Goal: Task Accomplishment & Management: Manage account settings

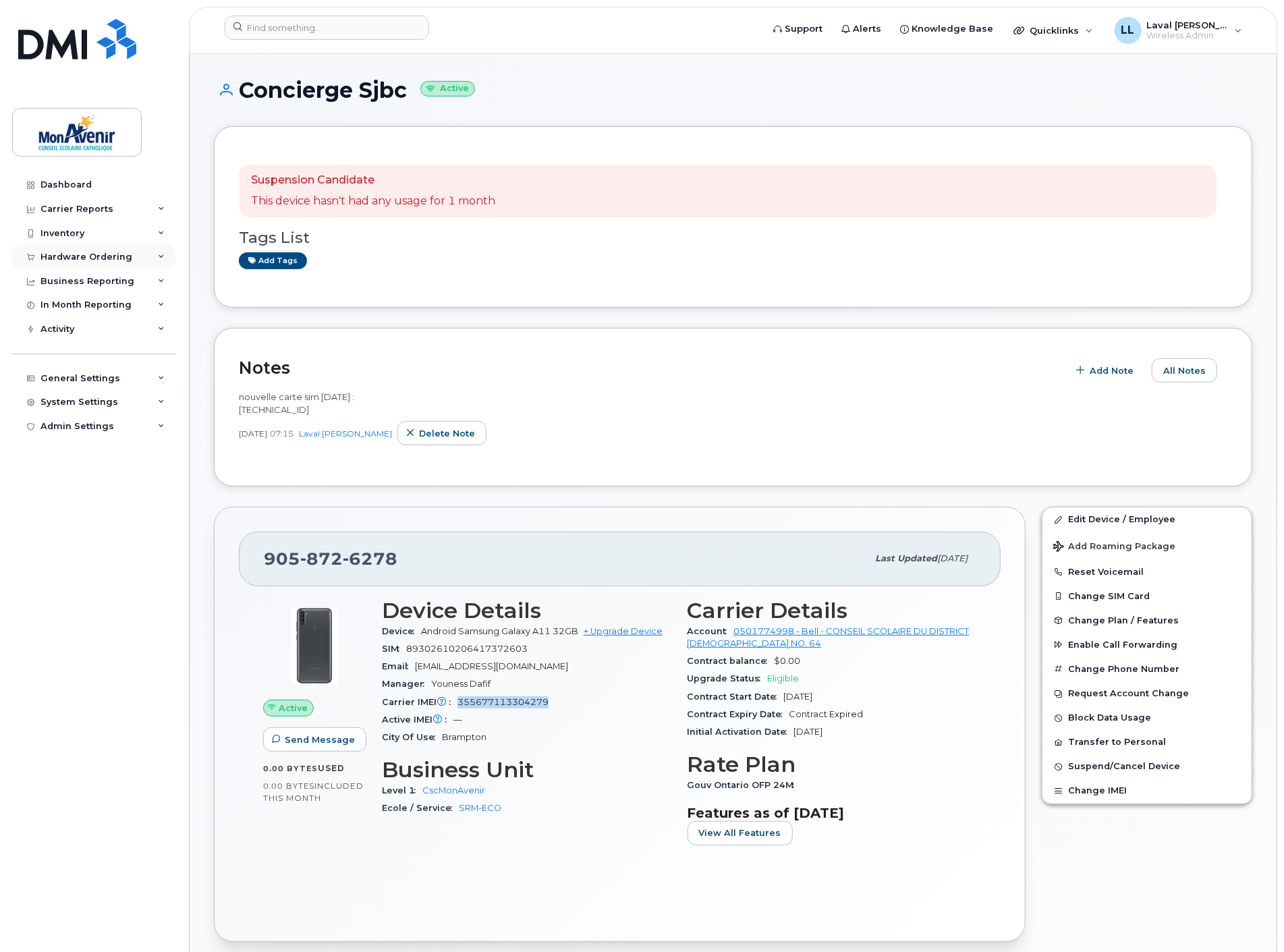
click at [84, 249] on div "Hardware Ordering" at bounding box center [94, 257] width 163 height 24
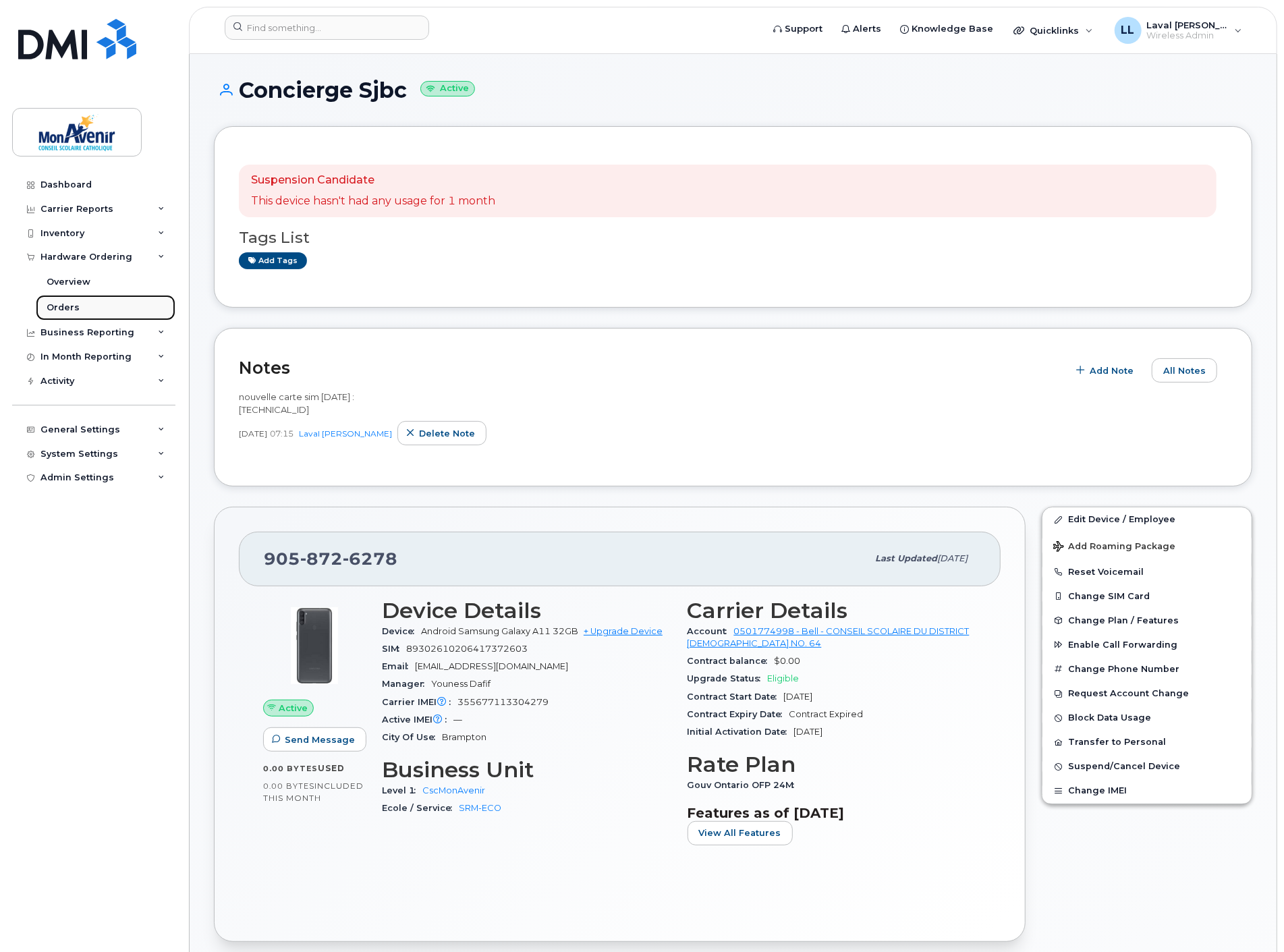
click at [70, 302] on div "Orders" at bounding box center [63, 308] width 33 height 12
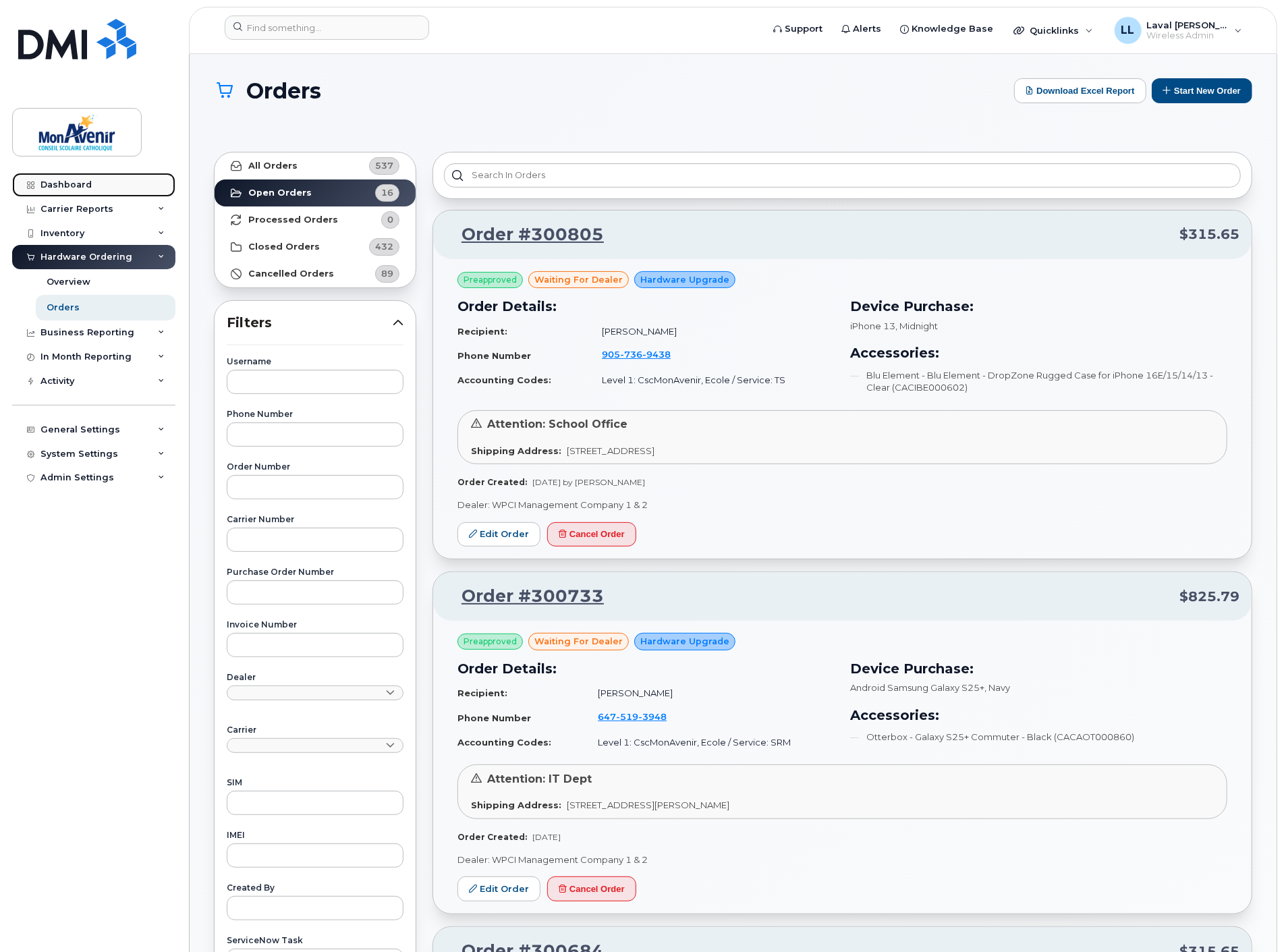
click at [78, 190] on div "Dashboard" at bounding box center [66, 185] width 51 height 11
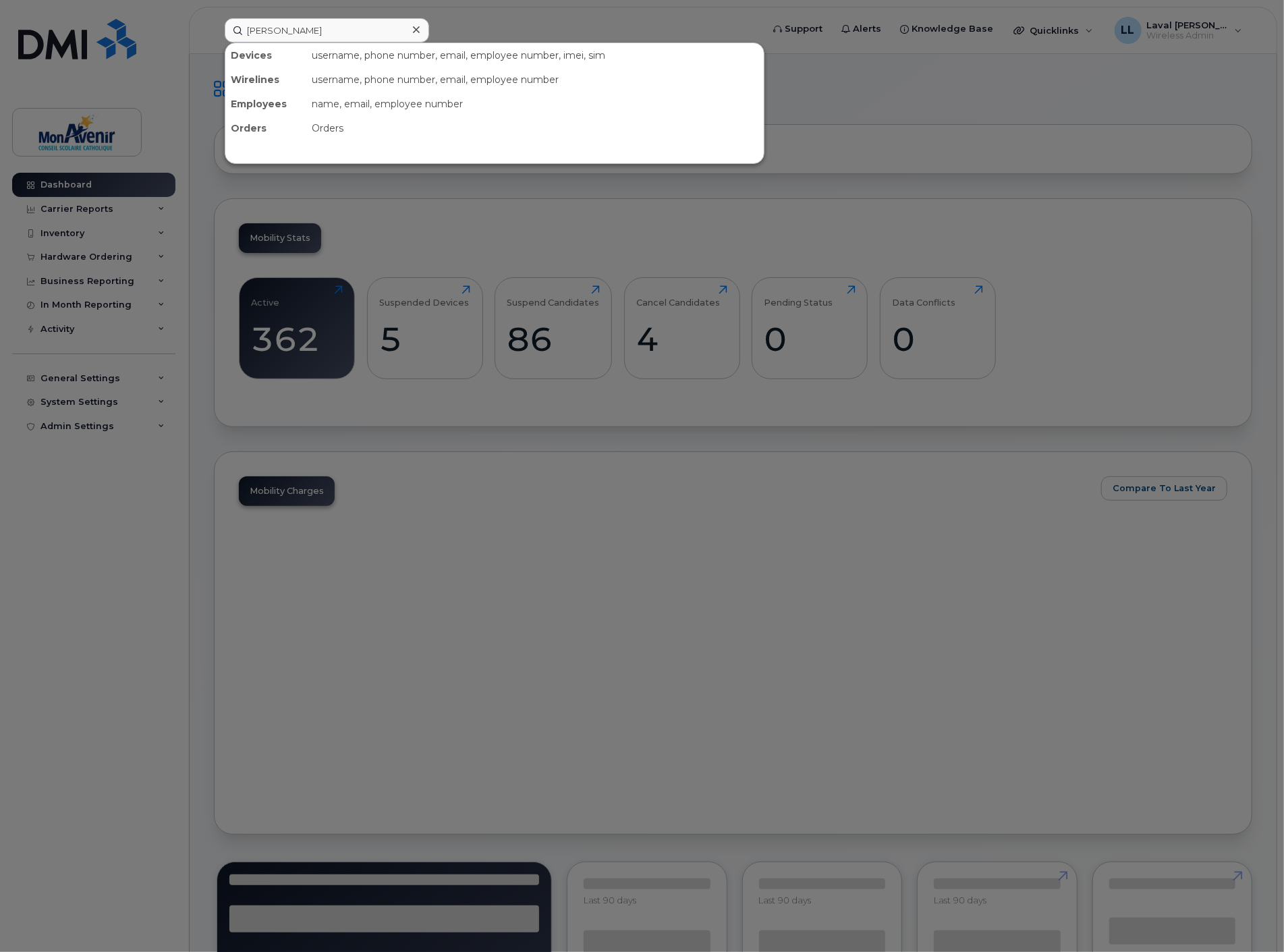
type input "[PERSON_NAME]"
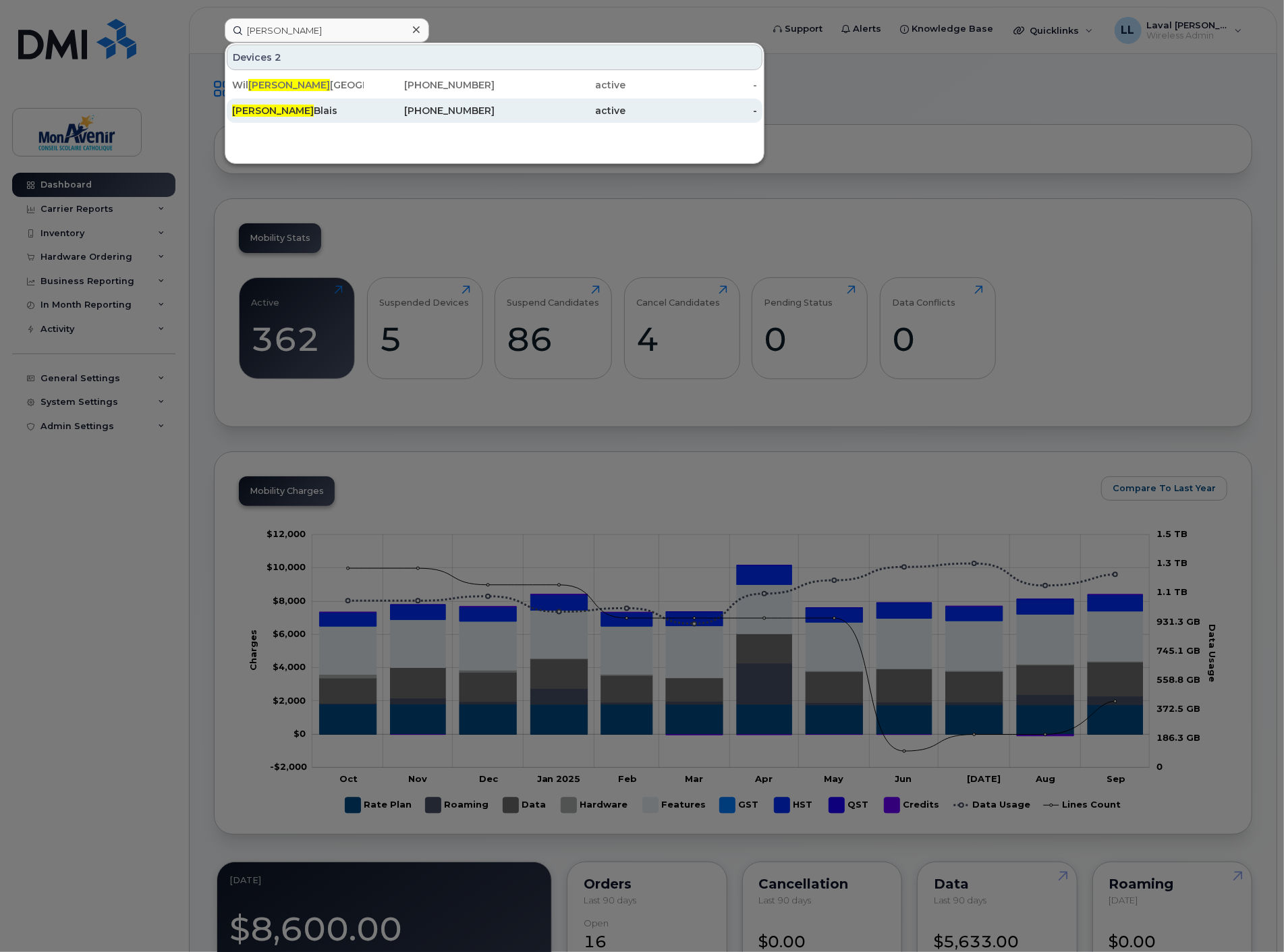
click at [280, 109] on div "Liam Blais" at bounding box center [298, 110] width 132 height 14
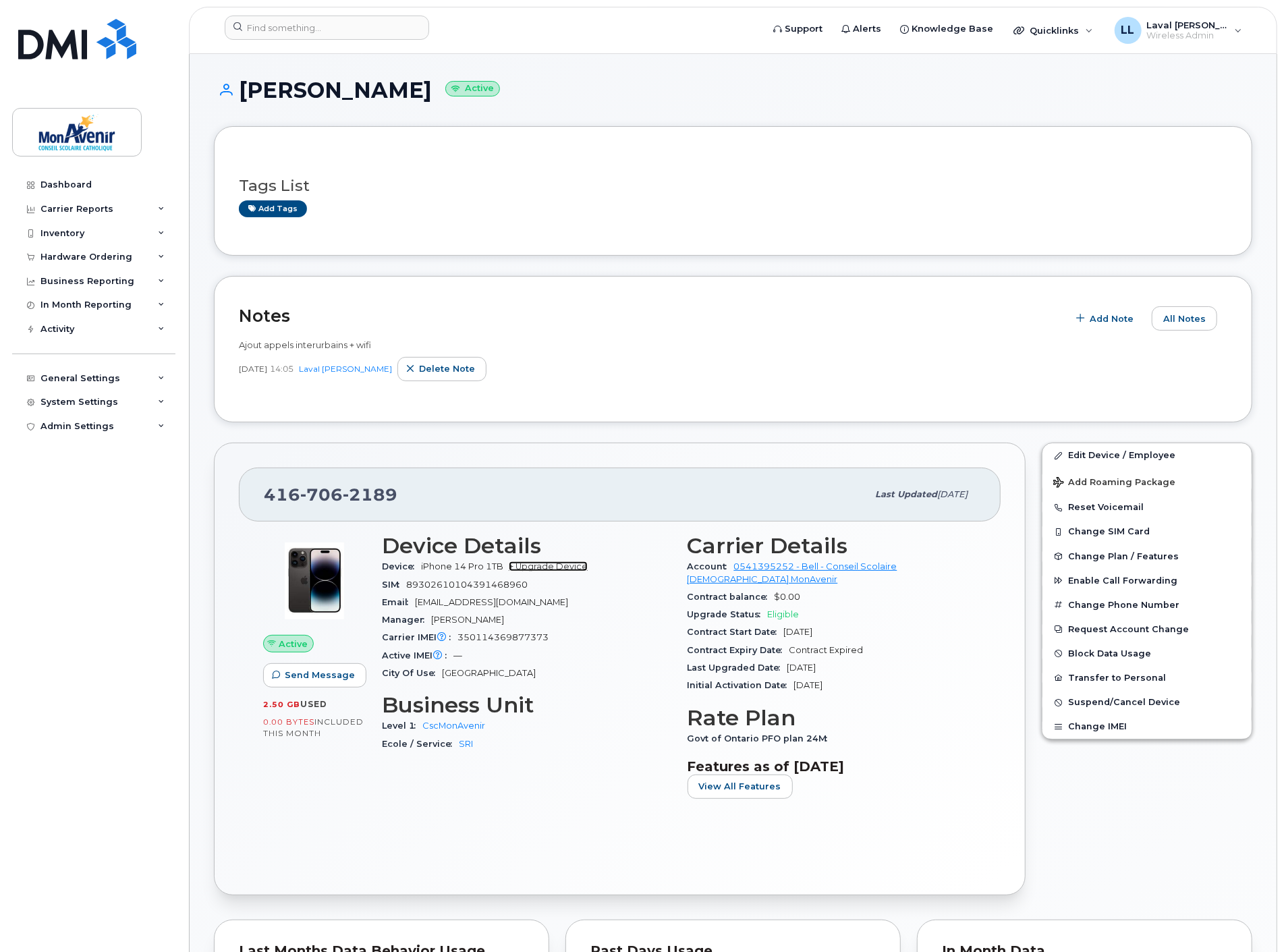
click at [562, 563] on link "+ Upgrade Device" at bounding box center [548, 566] width 79 height 10
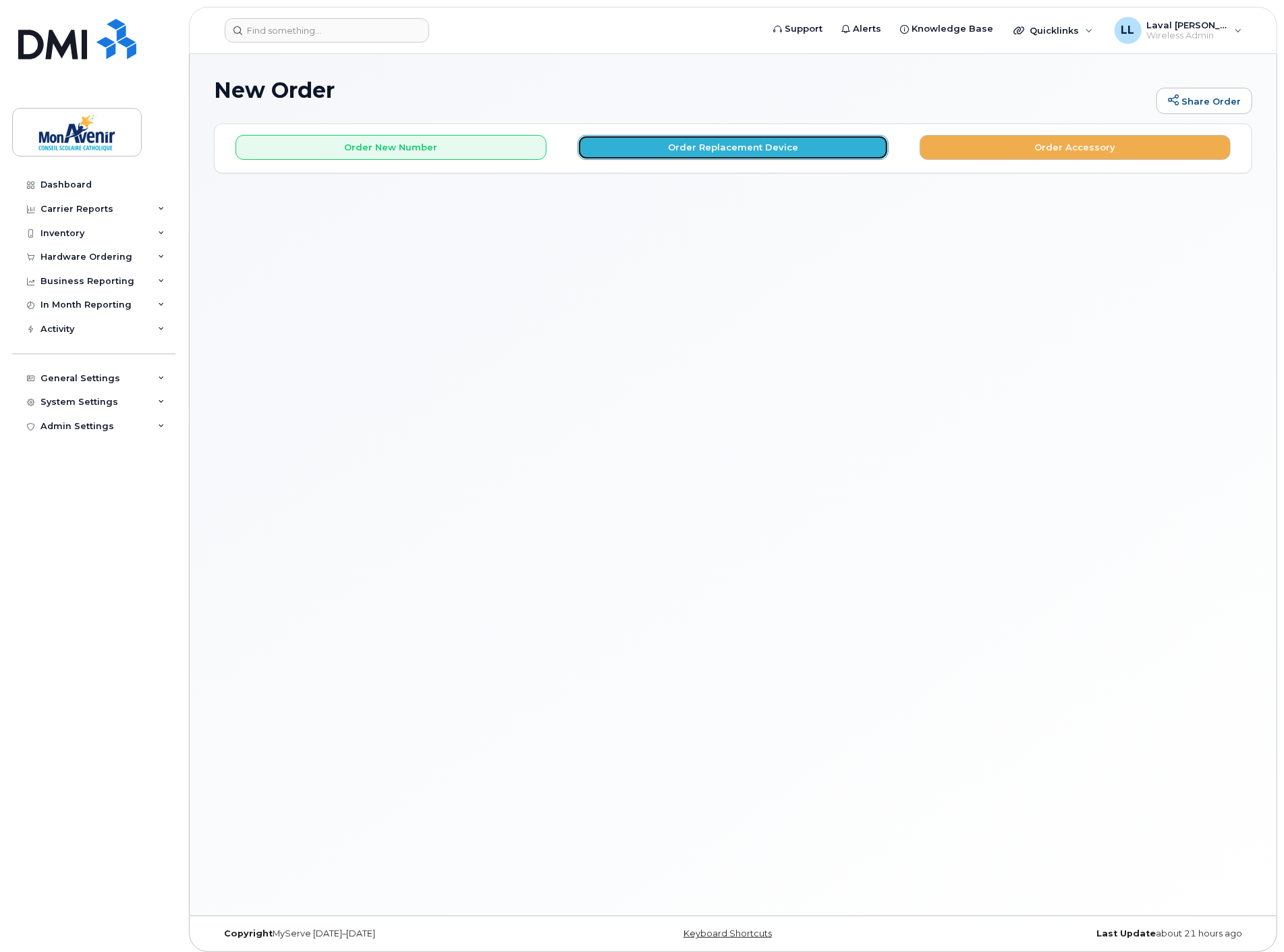
click at [737, 154] on button "Order Replacement Device" at bounding box center [733, 147] width 311 height 25
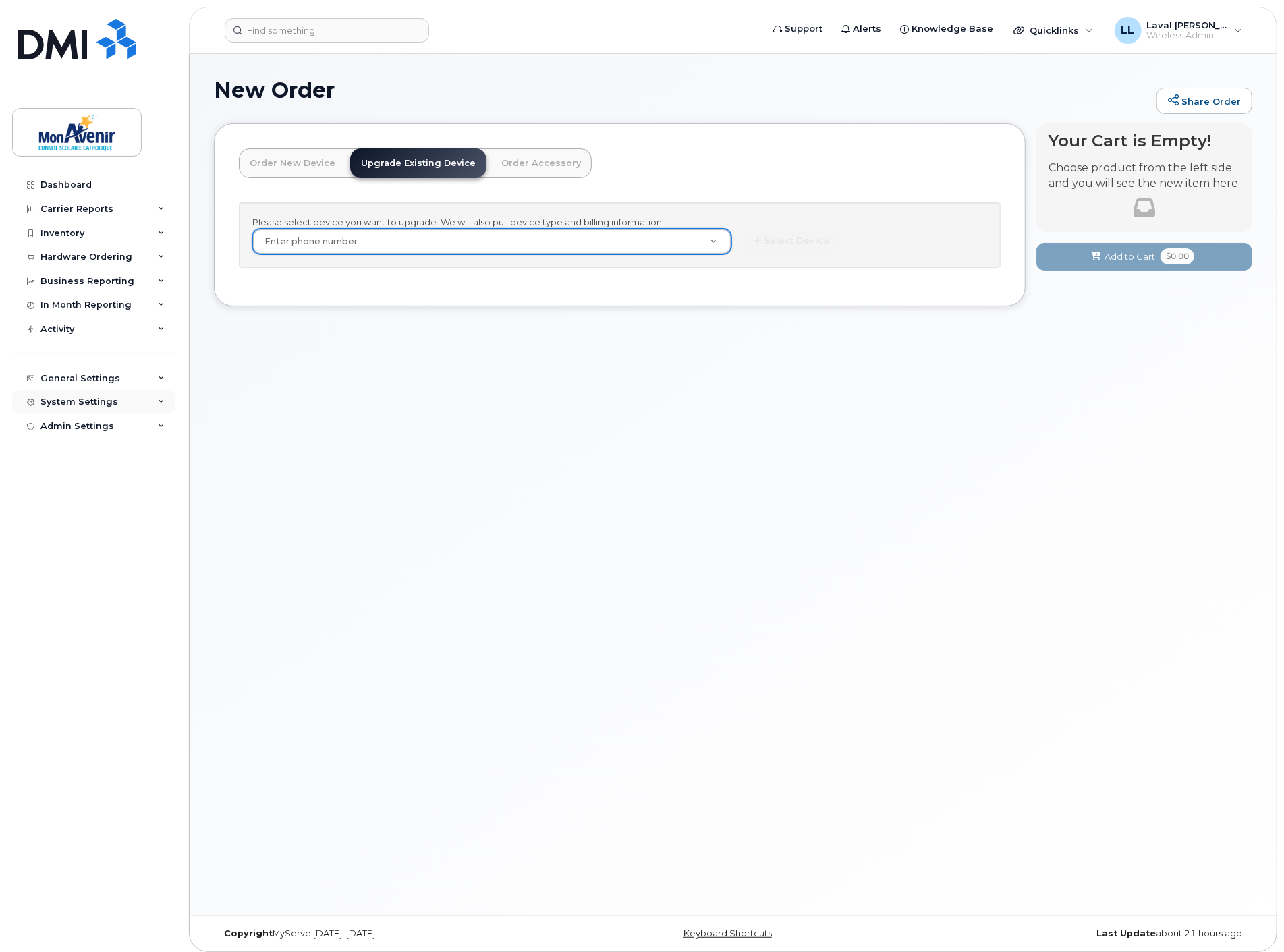
click at [59, 402] on div "System Settings" at bounding box center [79, 402] width 77 height 11
click at [79, 551] on div "Custom Billing" at bounding box center [82, 556] width 70 height 12
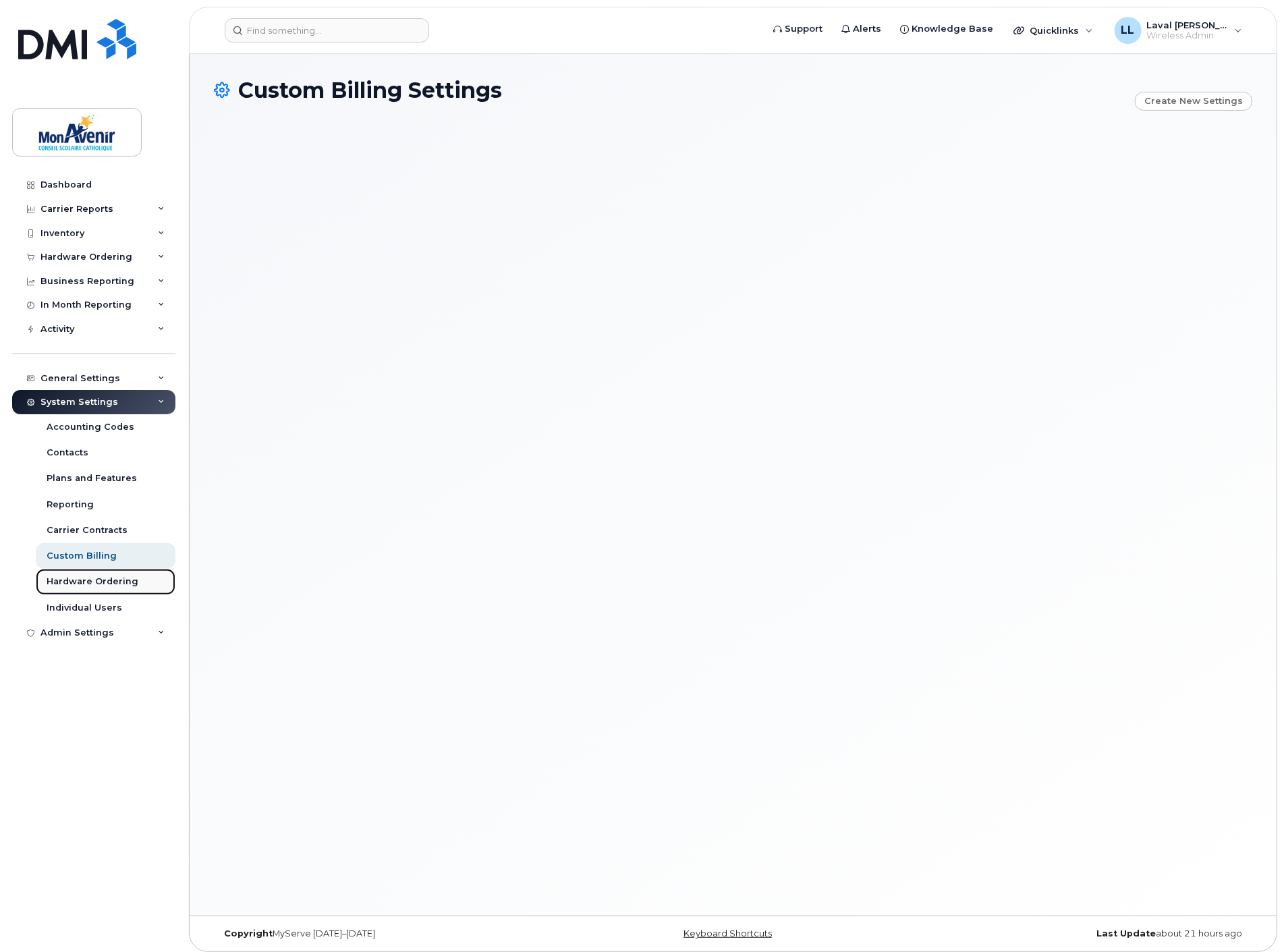
click at [73, 577] on div "Hardware Ordering" at bounding box center [92, 581] width 92 height 12
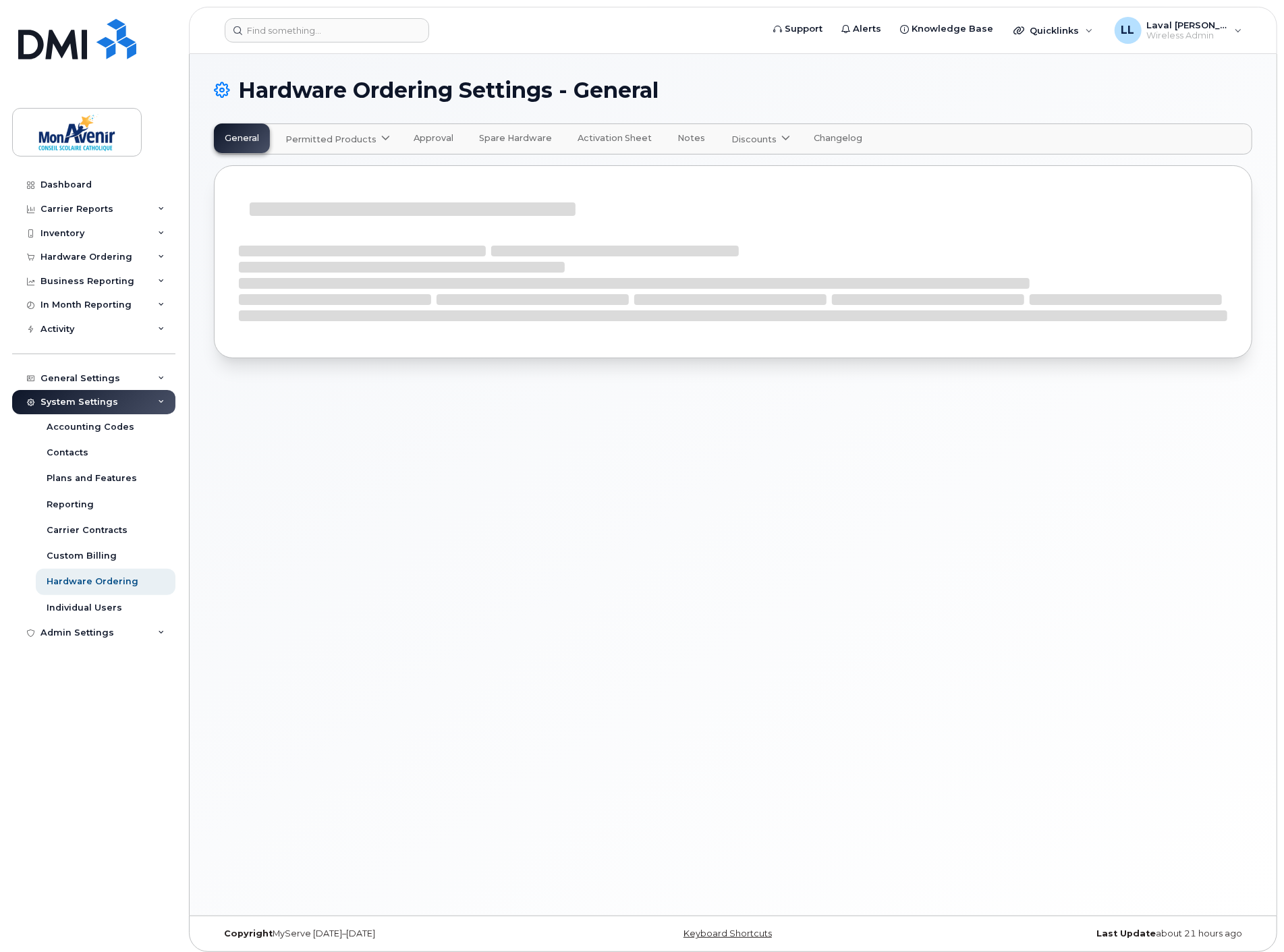
select select "admins"
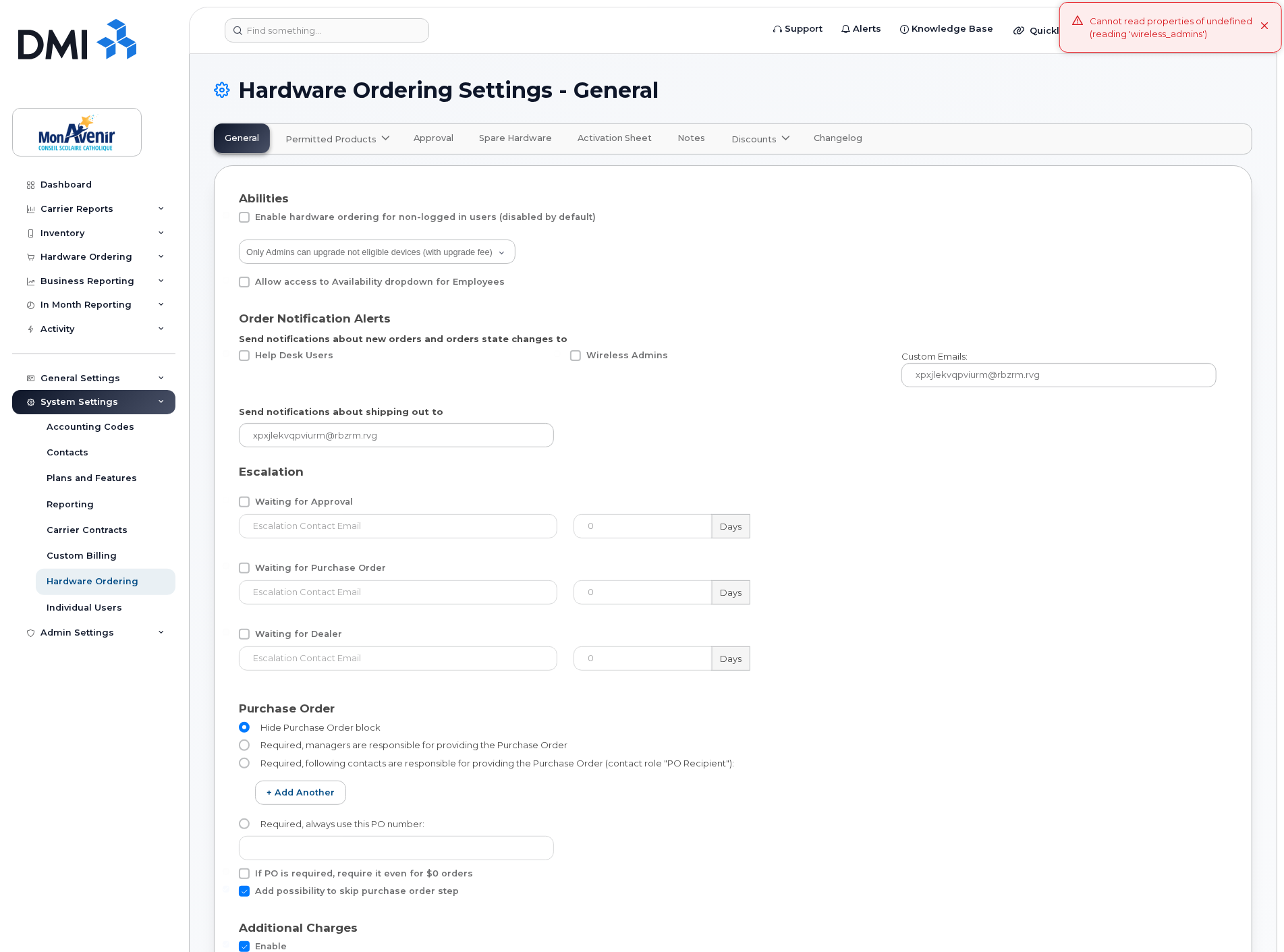
click at [353, 135] on span "Permitted Products" at bounding box center [331, 139] width 91 height 13
click at [353, 173] on span "available" at bounding box center [366, 171] width 47 height 16
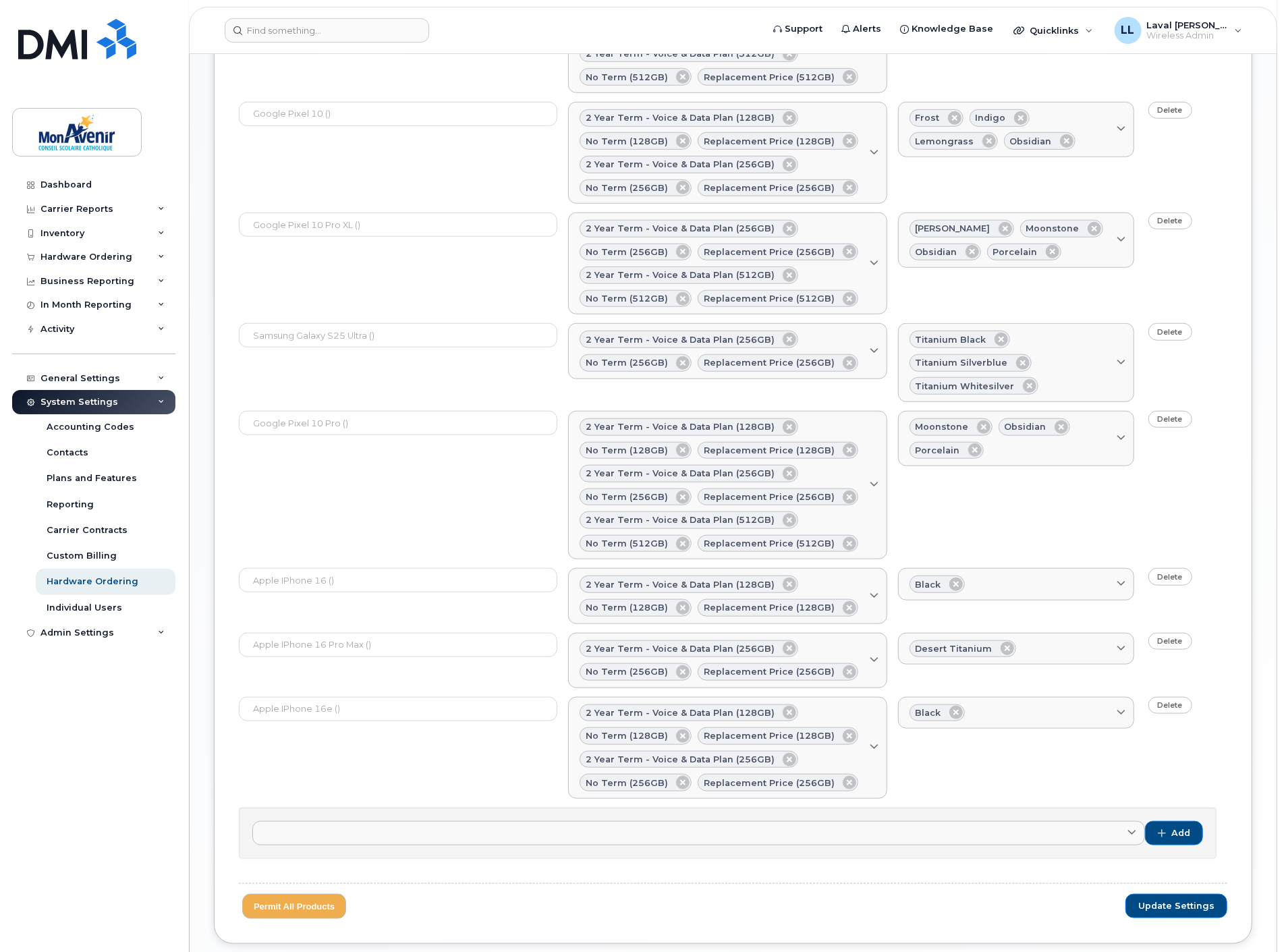
scroll to position [832, 0]
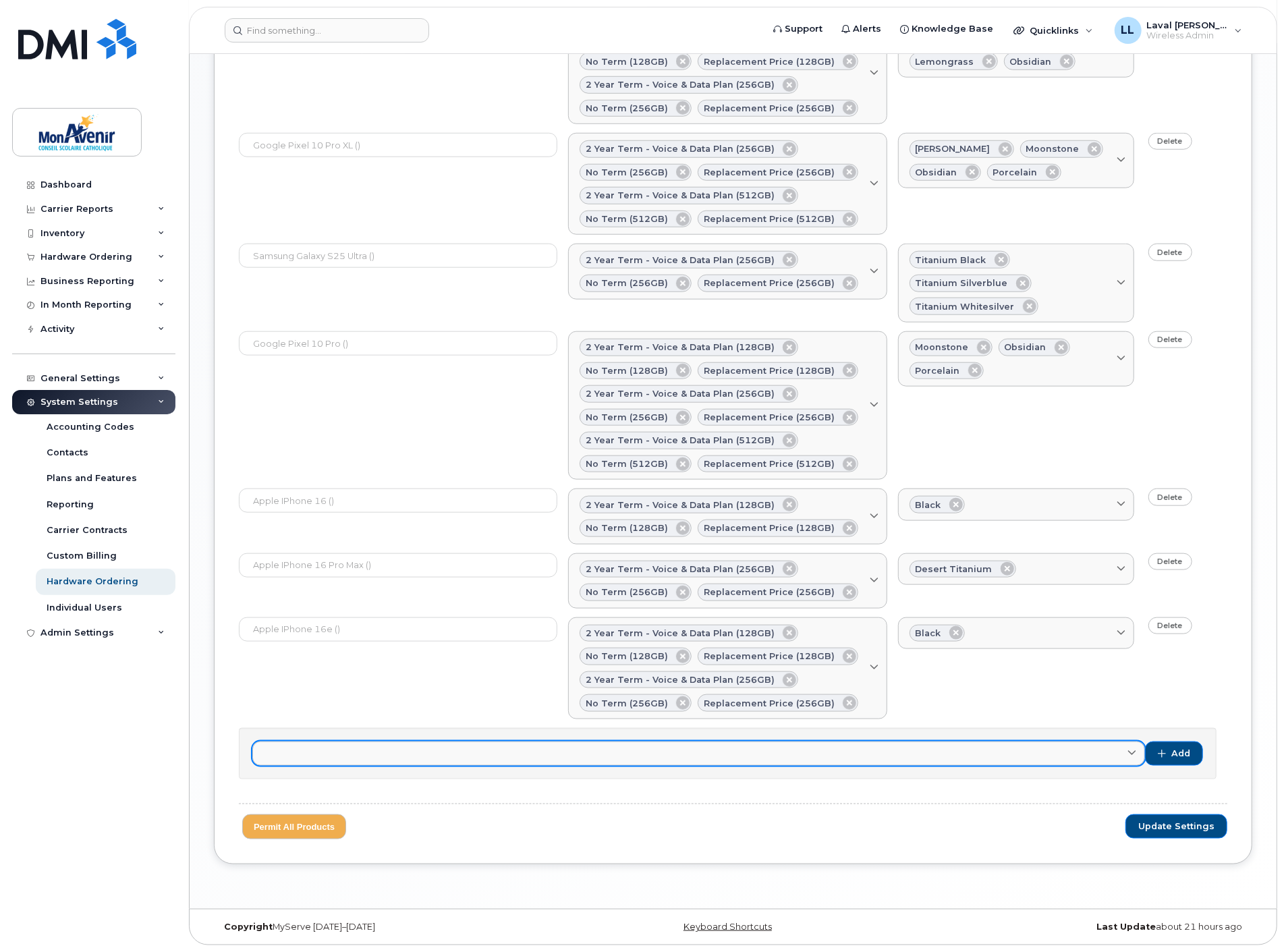
click at [461, 758] on link at bounding box center [698, 753] width 893 height 24
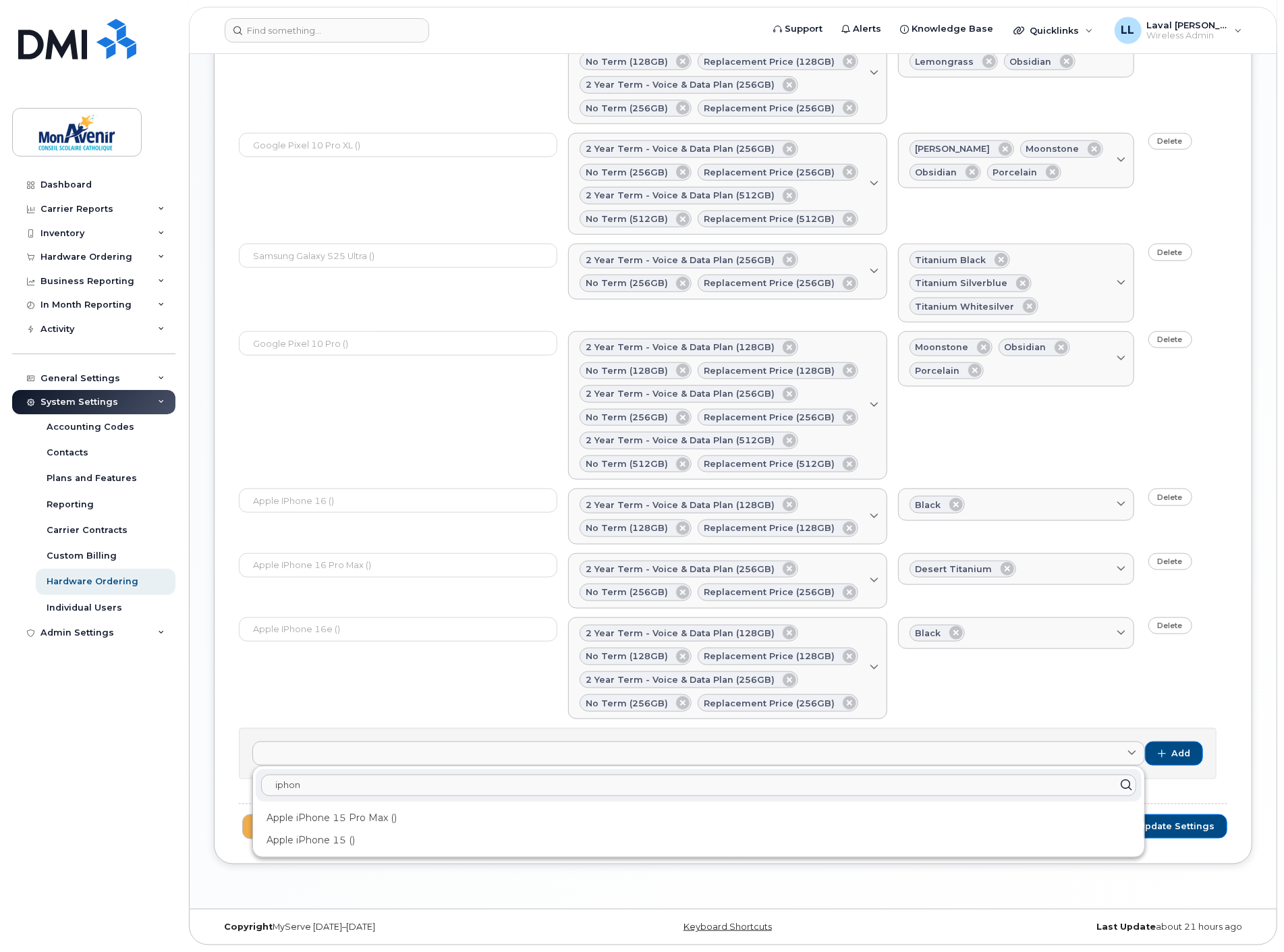
type input "iphon"
click at [153, 764] on div "Dashboard Carrier Reports Monthly Billing Data Pooling Average Costing Accounti…" at bounding box center [95, 552] width 166 height 759
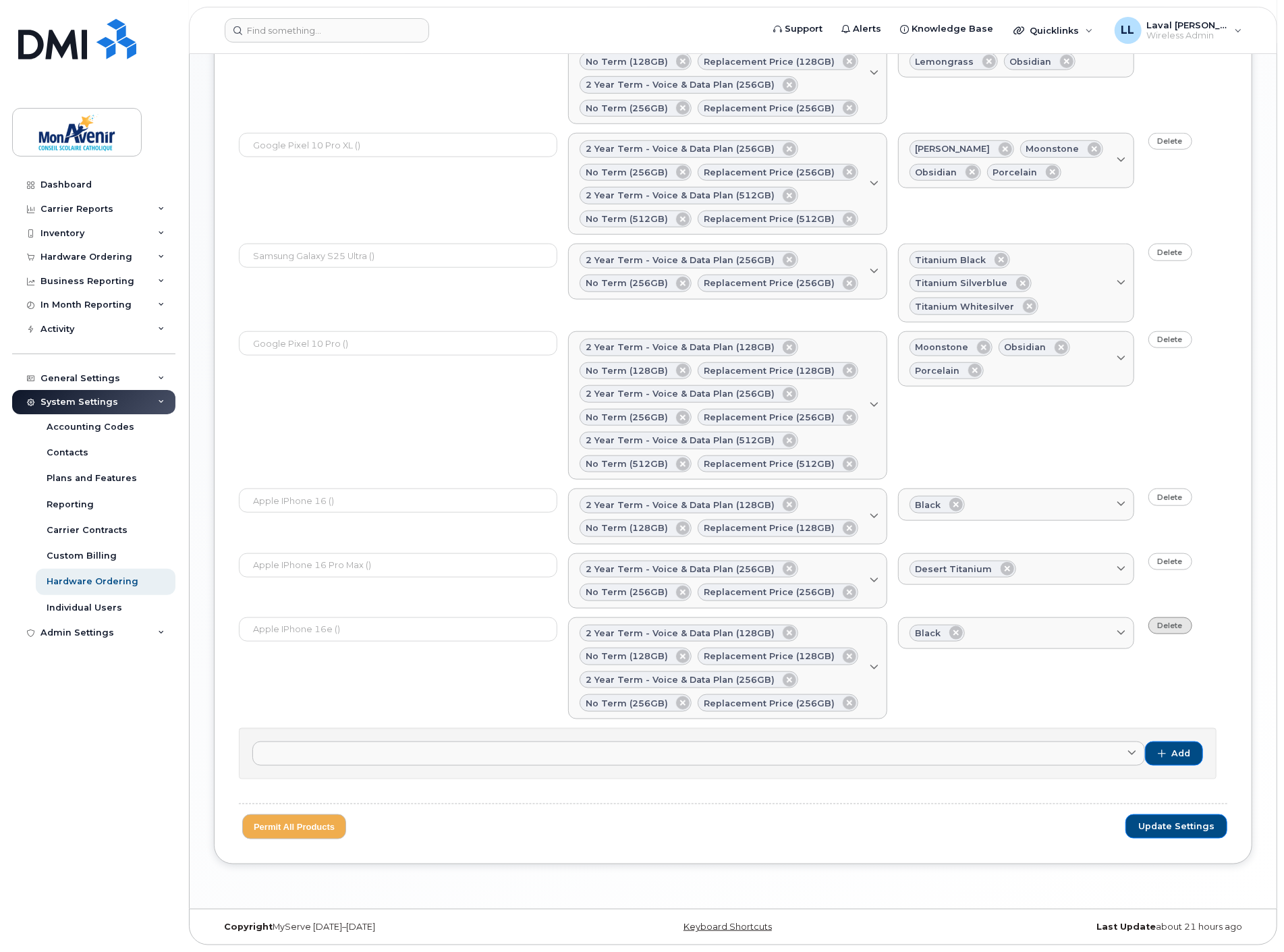
click at [1184, 628] on link "Delete" at bounding box center [1171, 625] width 44 height 17
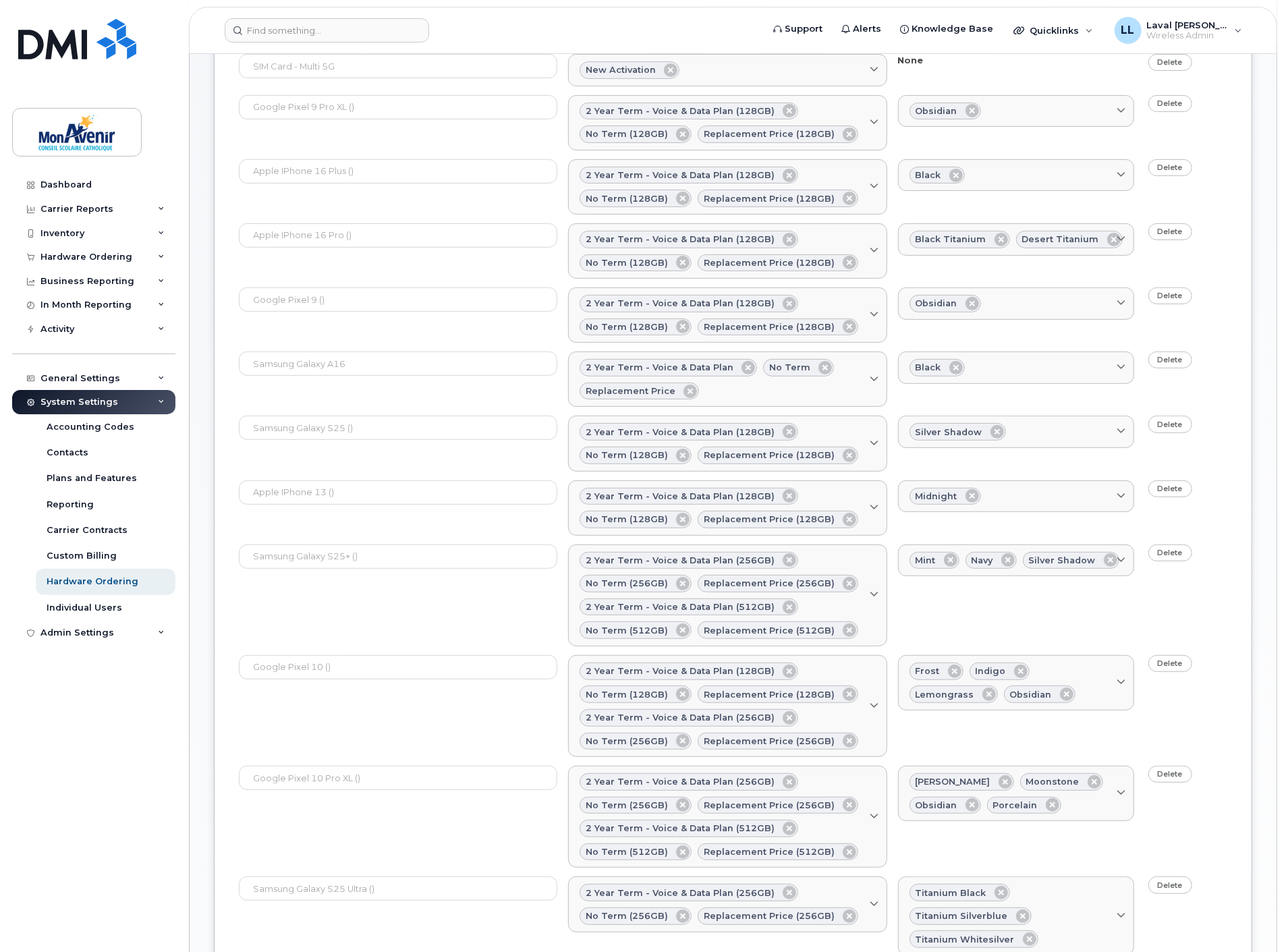
scroll to position [122, 0]
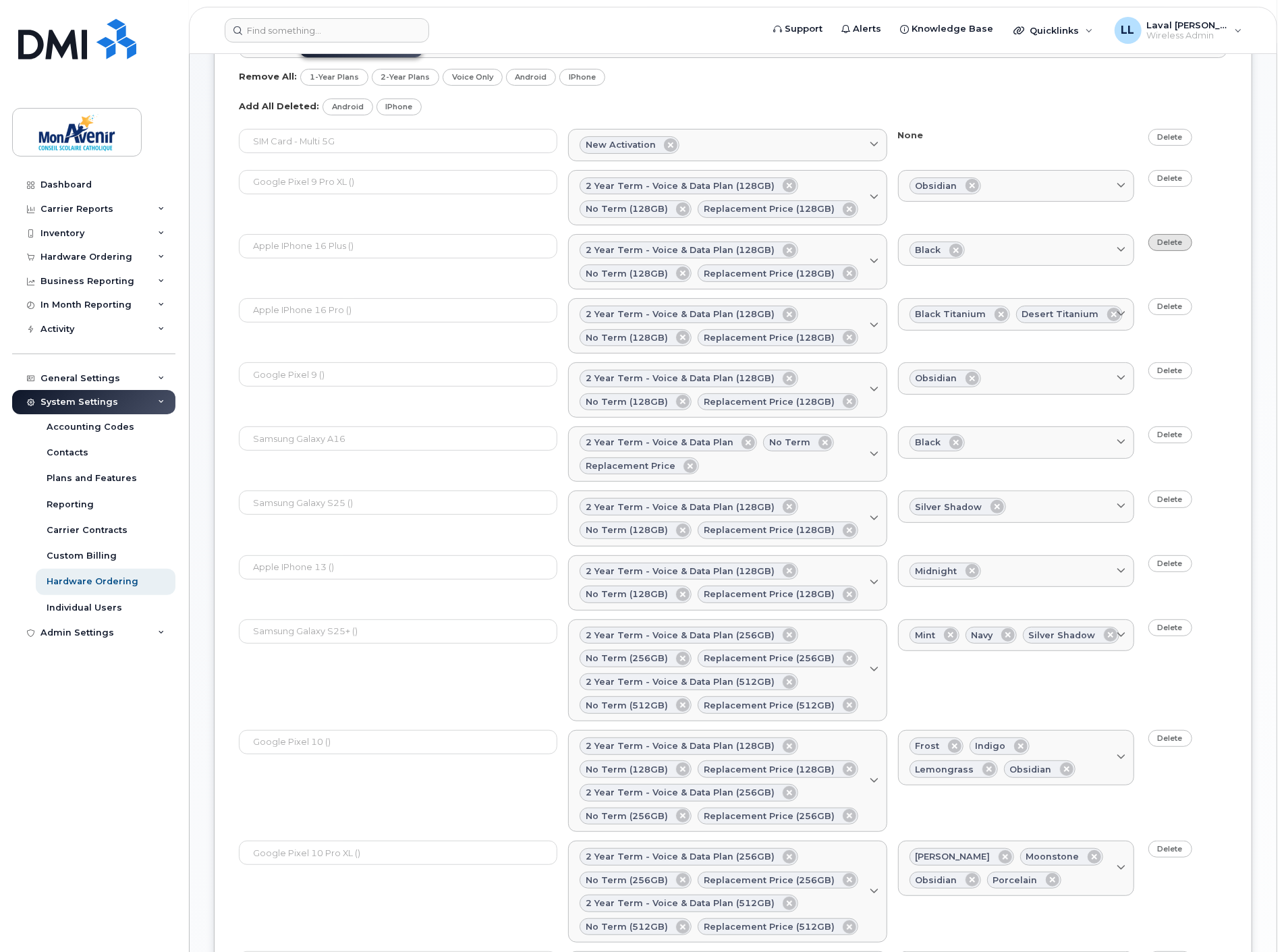
click at [1185, 246] on link "Delete" at bounding box center [1171, 242] width 44 height 17
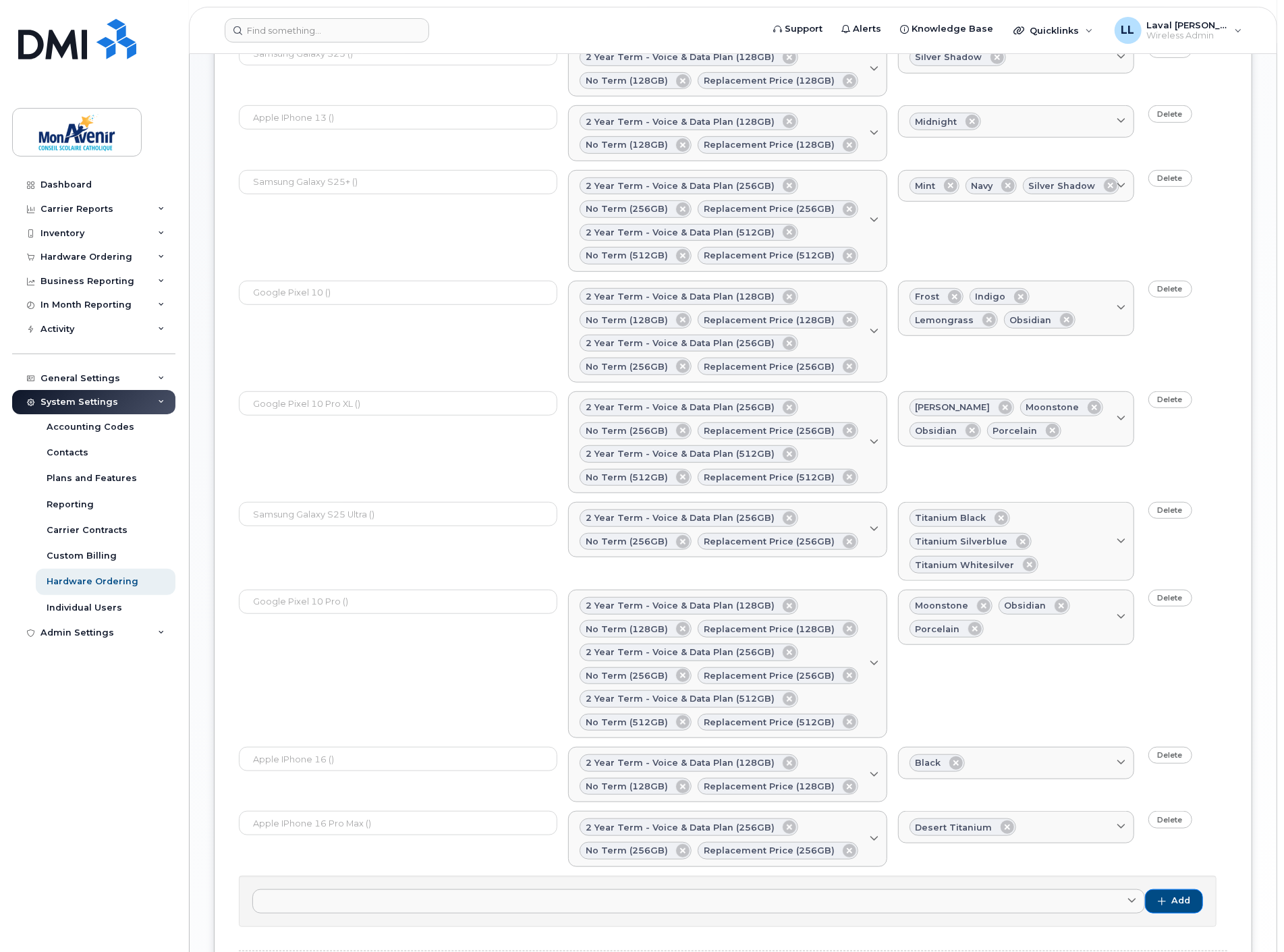
scroll to position [657, 0]
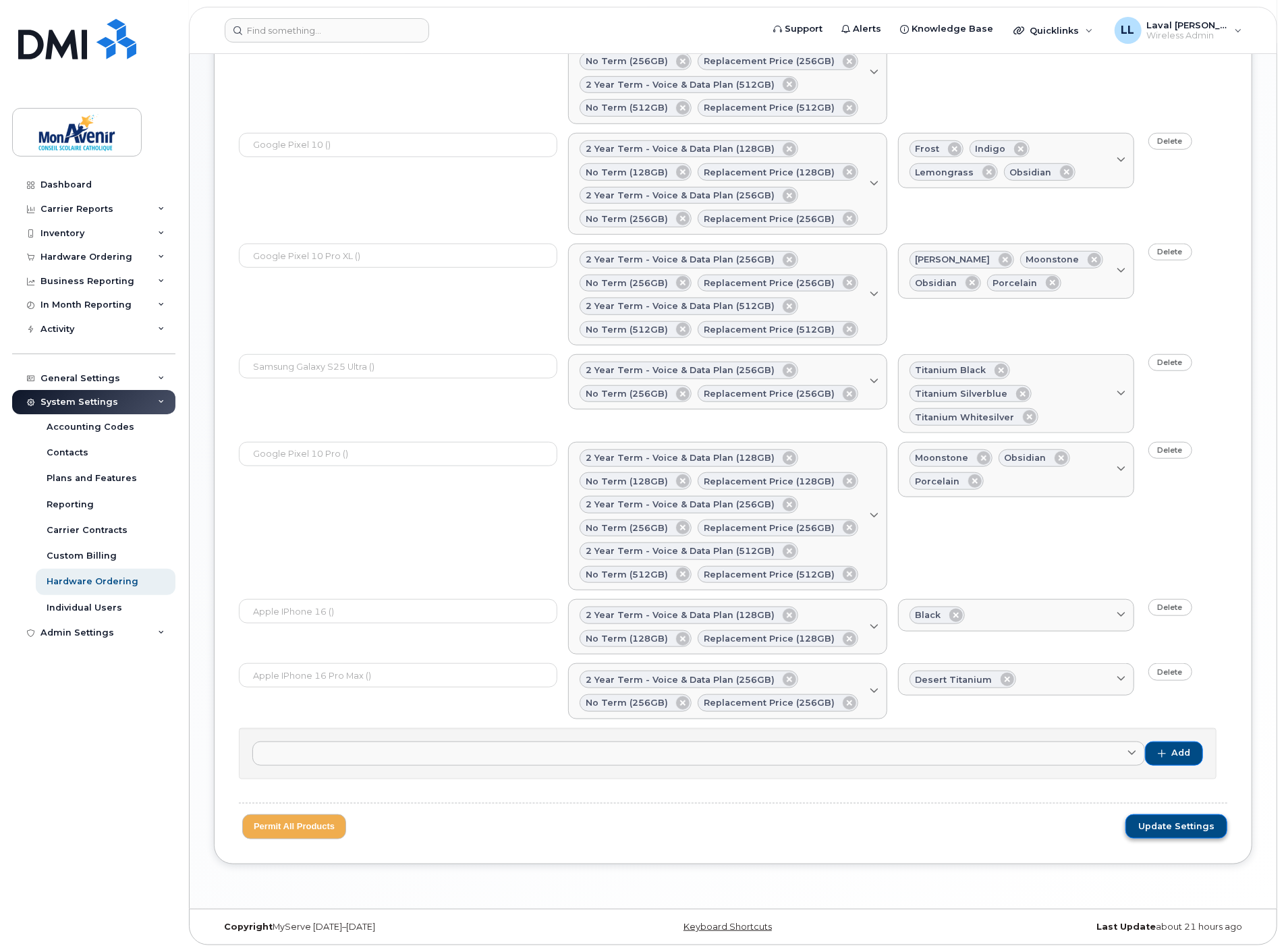
click at [1196, 826] on span "Update Settings" at bounding box center [1176, 826] width 76 height 12
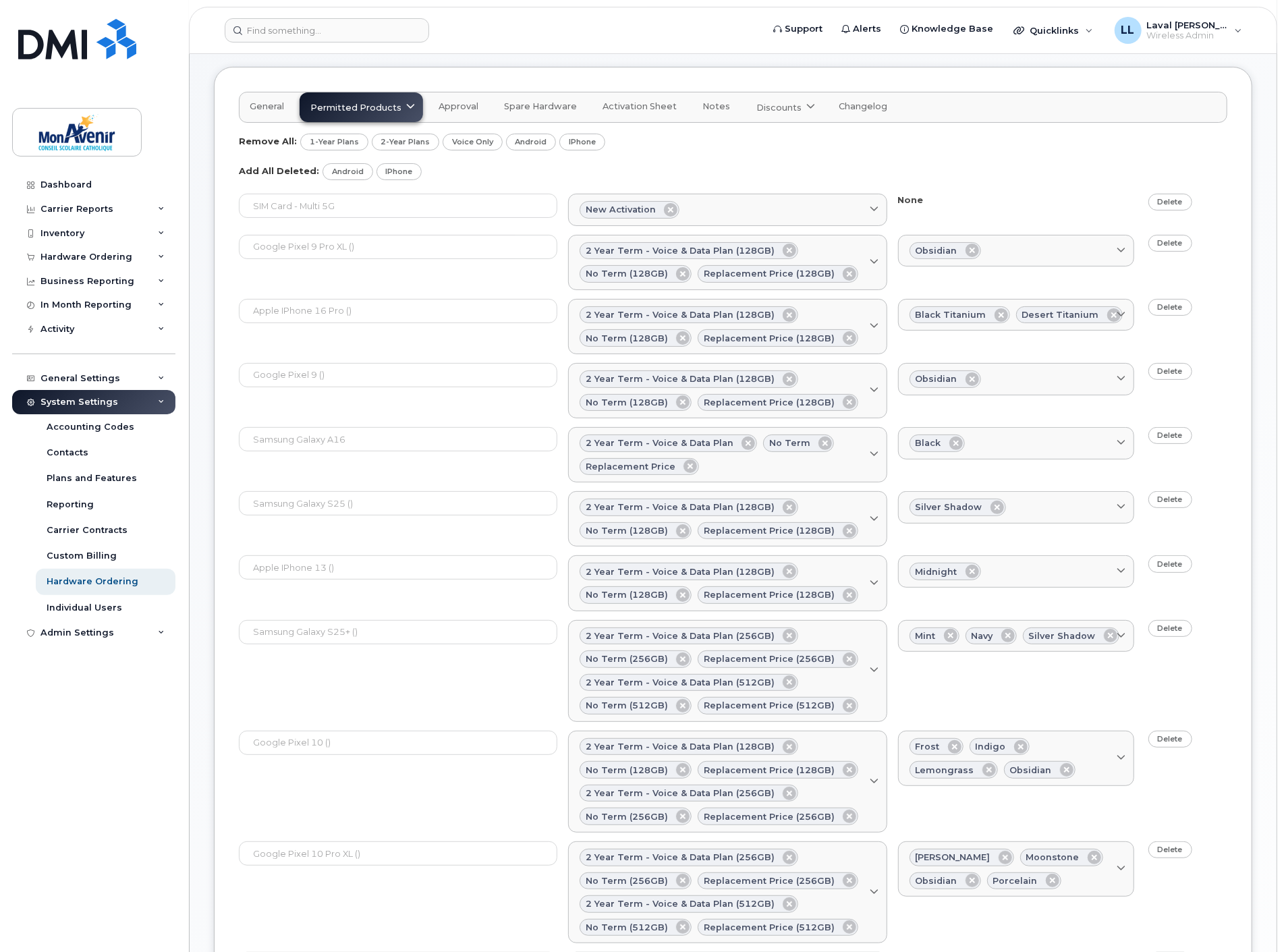
scroll to position [0, 0]
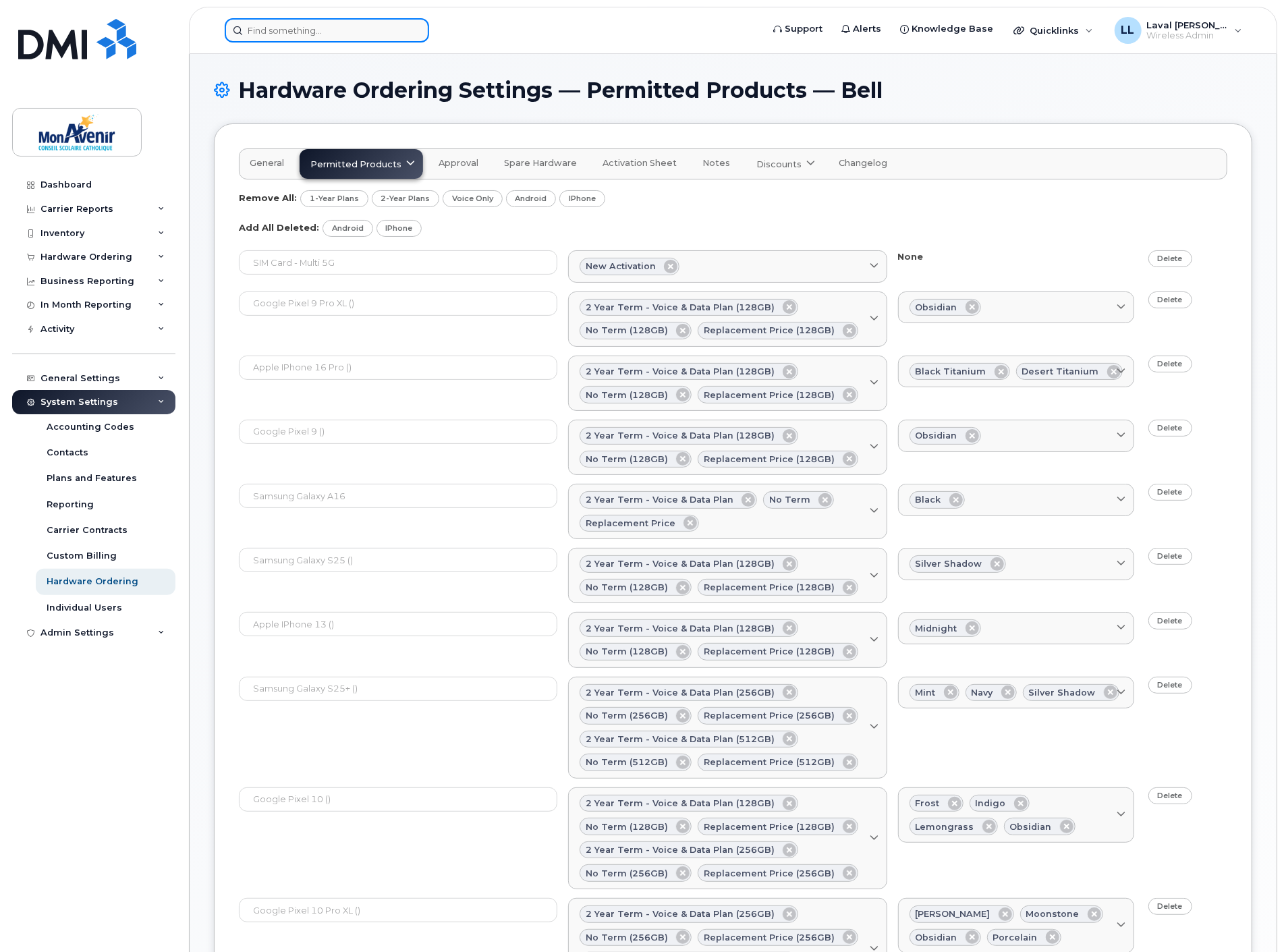
click at [305, 32] on input at bounding box center [327, 30] width 204 height 24
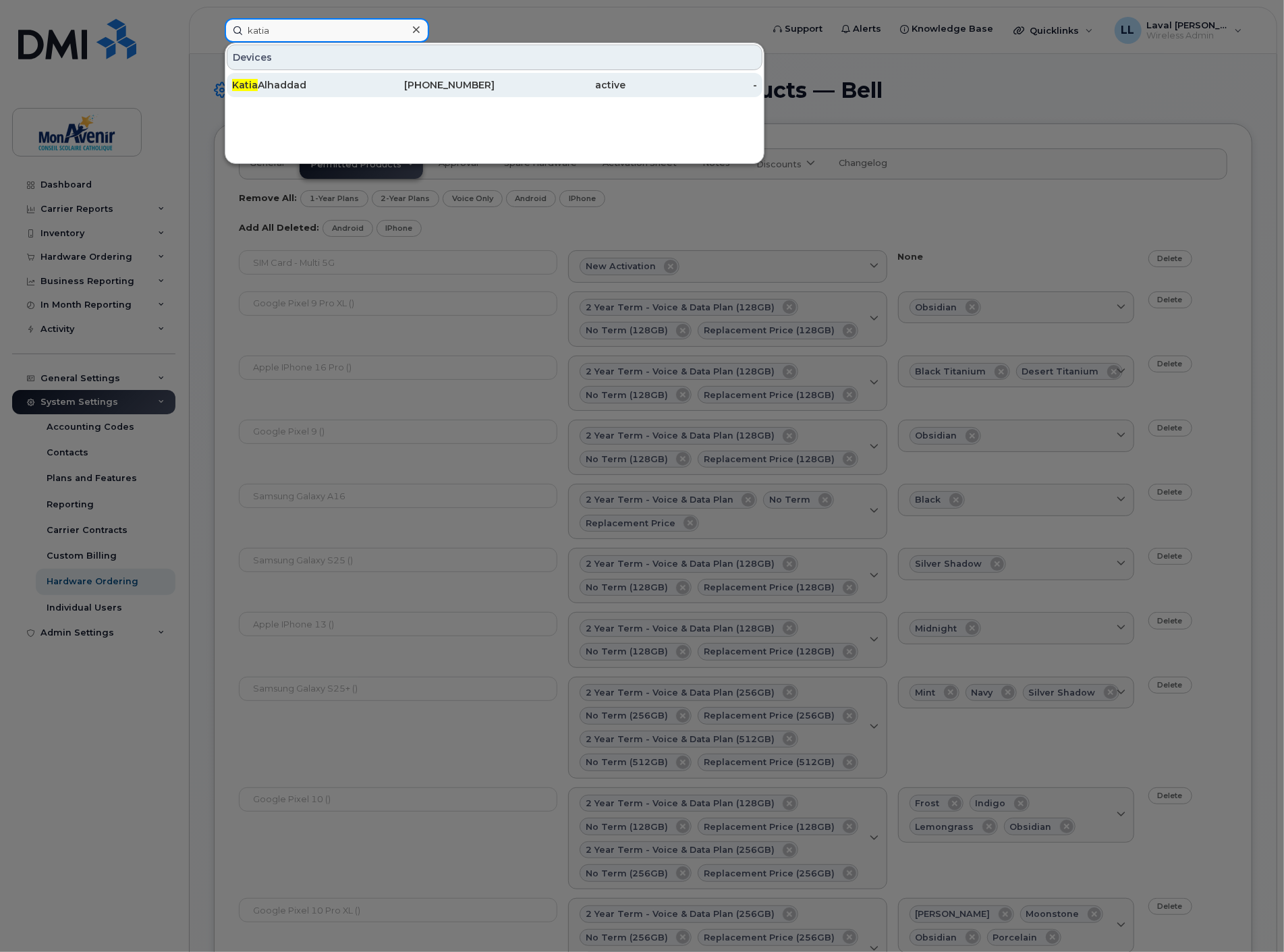
type input "katia"
click at [269, 90] on div "Katia Alhaddad" at bounding box center [298, 85] width 132 height 14
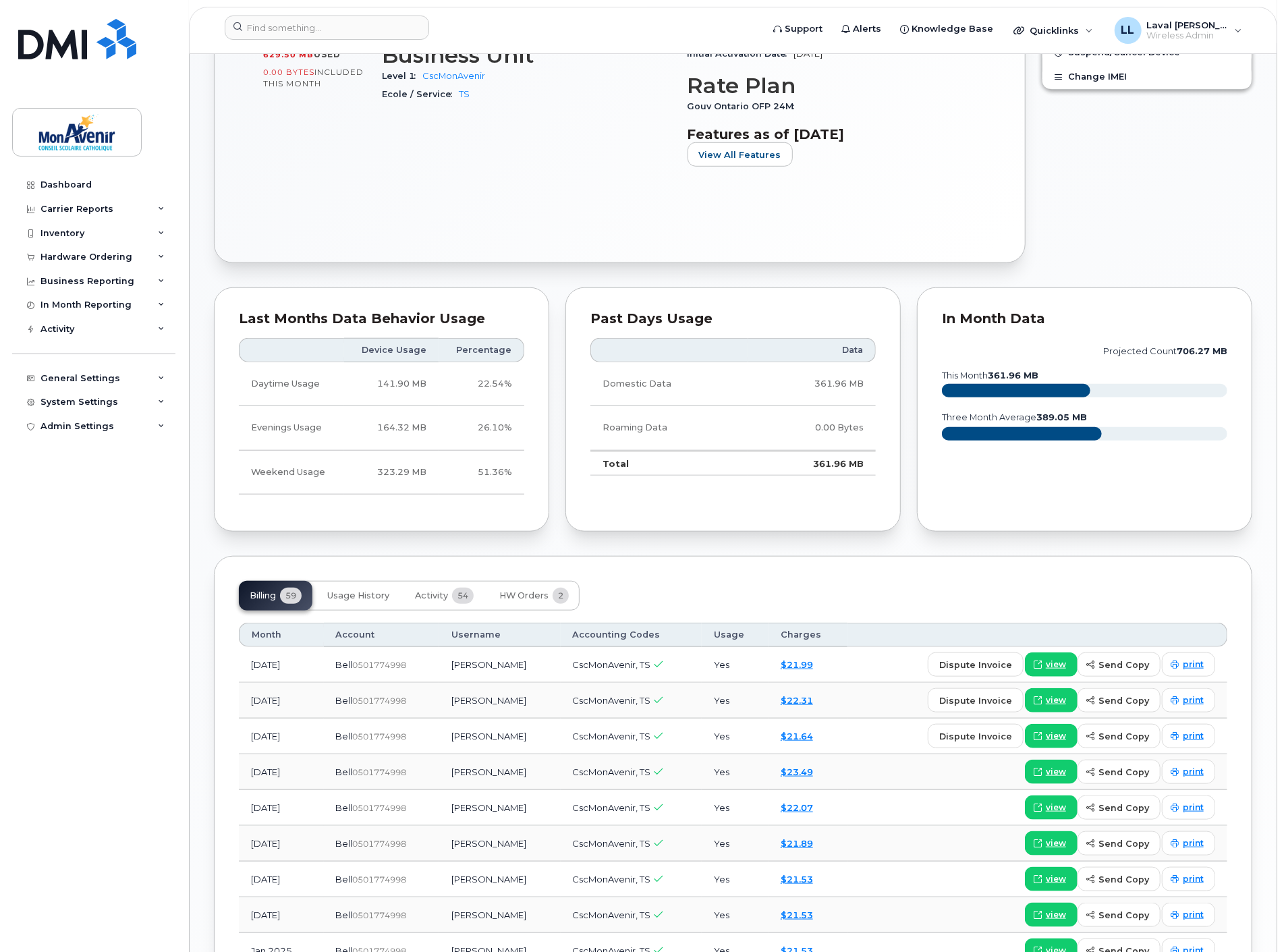
scroll to position [750, 0]
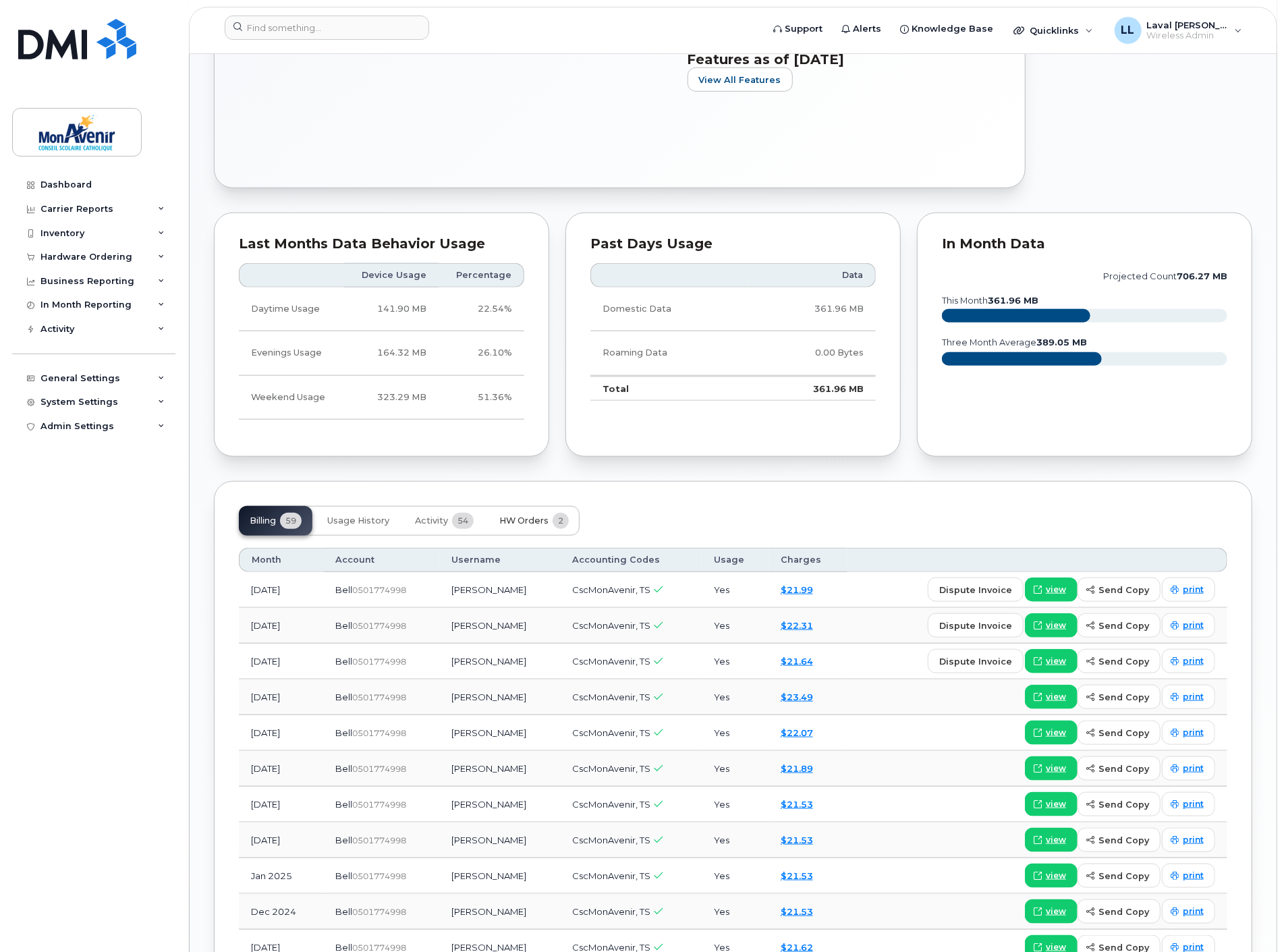
click at [536, 528] on button "HW Orders 2" at bounding box center [534, 521] width 91 height 30
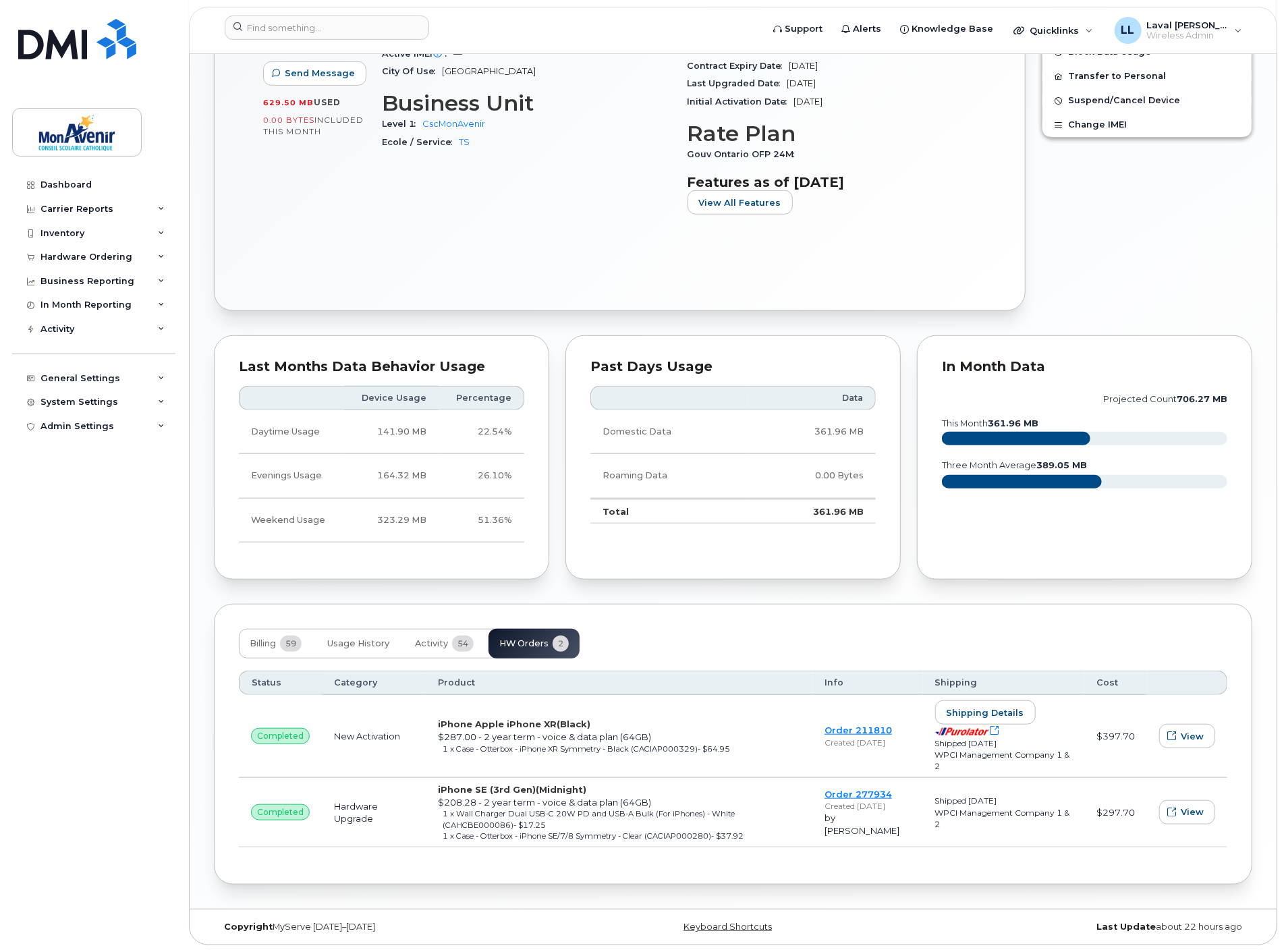
scroll to position [631, 0]
